Goal: Check status

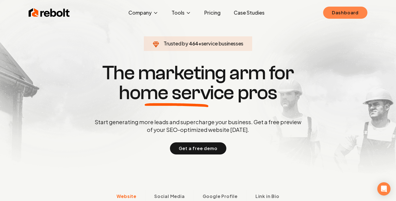
click at [329, 7] on link "Dashboard" at bounding box center [345, 13] width 44 height 12
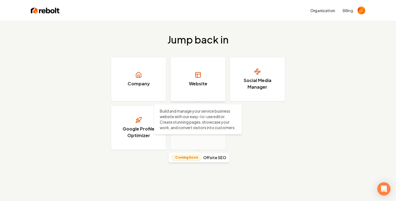
click at [184, 85] on link "Website" at bounding box center [197, 79] width 55 height 44
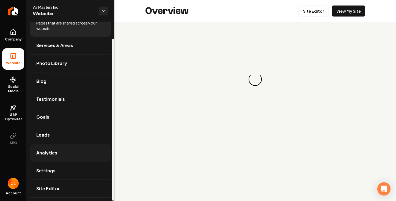
click at [49, 150] on span "Analytics" at bounding box center [46, 152] width 21 height 7
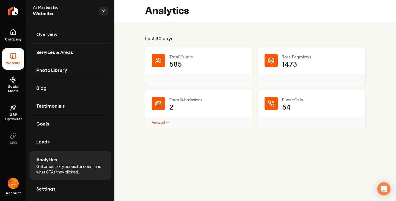
click at [157, 122] on link "View all → Form Submissions stats" at bounding box center [160, 122] width 17 height 5
